Goal: Find specific page/section: Find specific page/section

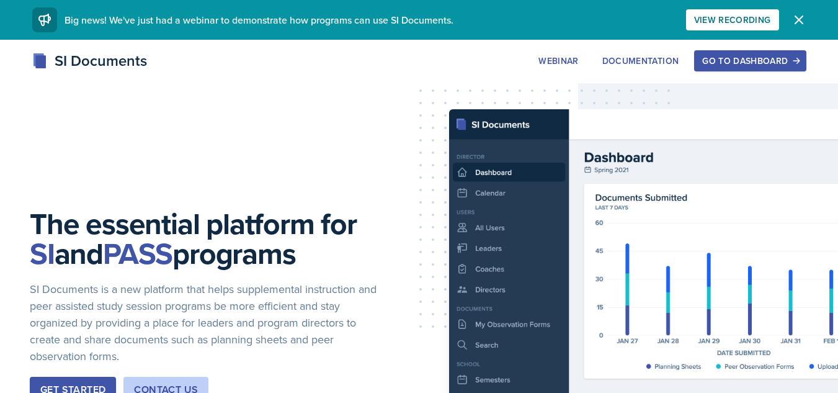
click at [731, 66] on div "Go to Dashboard" at bounding box center [750, 61] width 96 height 10
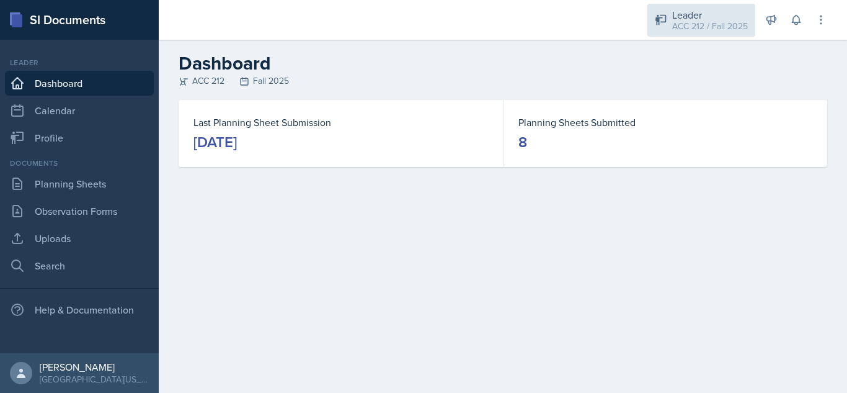
click at [710, 20] on div "ACC 212 / Fall 2025" at bounding box center [710, 26] width 76 height 13
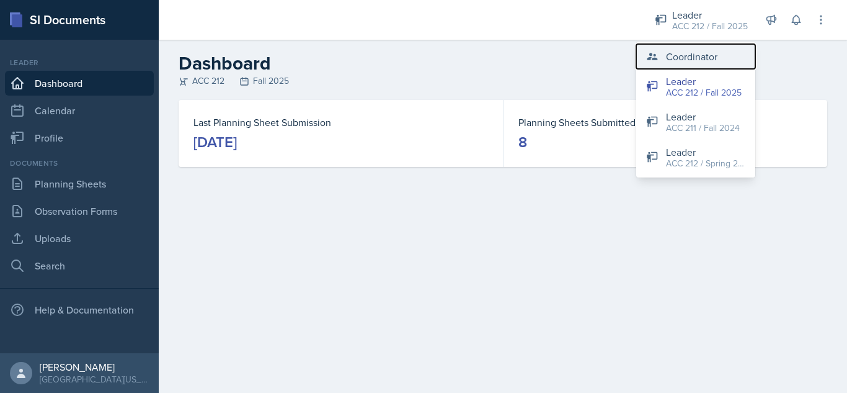
click at [689, 65] on button "Coordinator" at bounding box center [695, 56] width 119 height 25
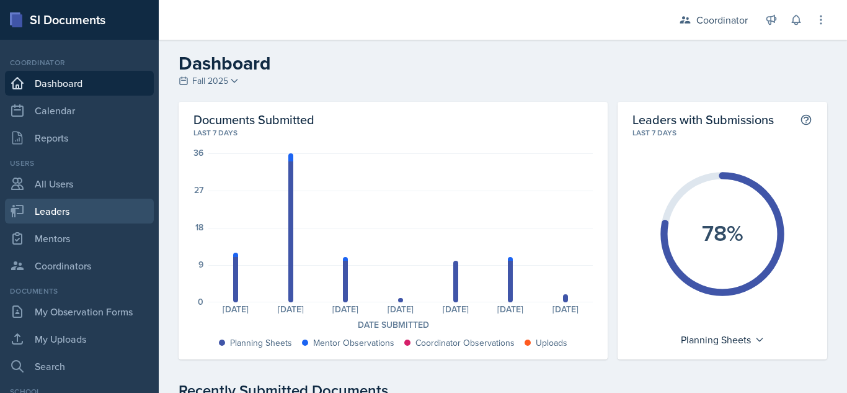
click at [71, 208] on link "Leaders" at bounding box center [79, 210] width 149 height 25
select select "19fb88f7-c89b-4031-b5a0-458fd49807a1"
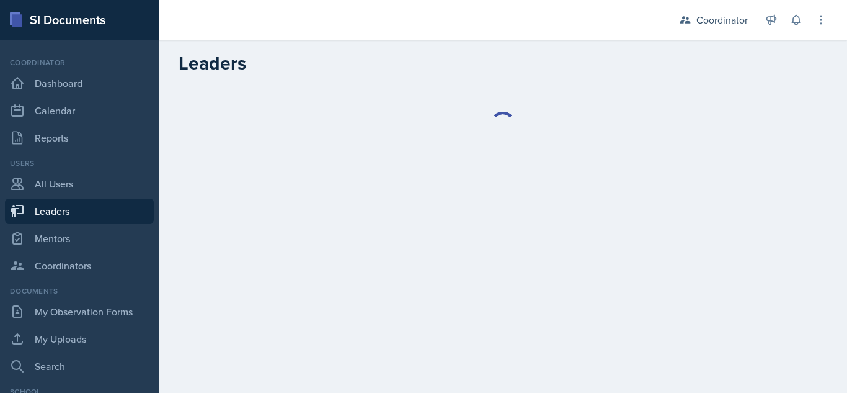
select select "19fb88f7-c89b-4031-b5a0-458fd49807a1"
